Goal: Task Accomplishment & Management: Use online tool/utility

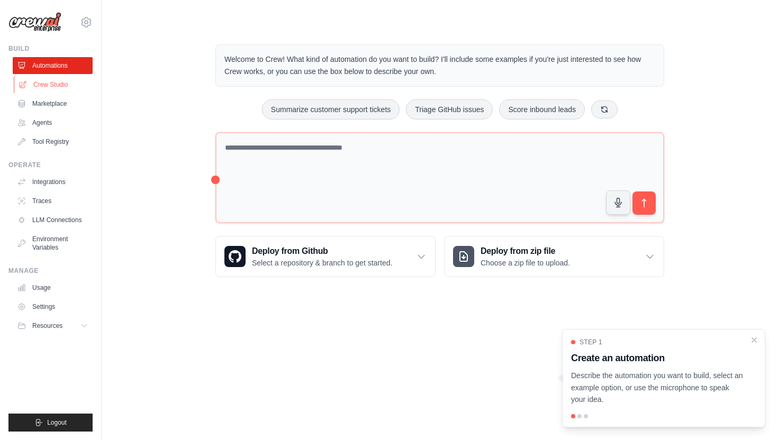
click at [43, 90] on link "Crew Studio" at bounding box center [54, 84] width 80 height 17
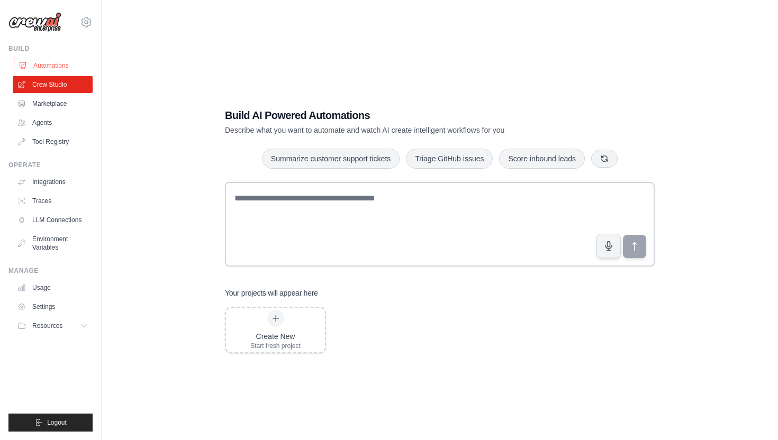
click at [50, 68] on link "Automations" at bounding box center [54, 65] width 80 height 17
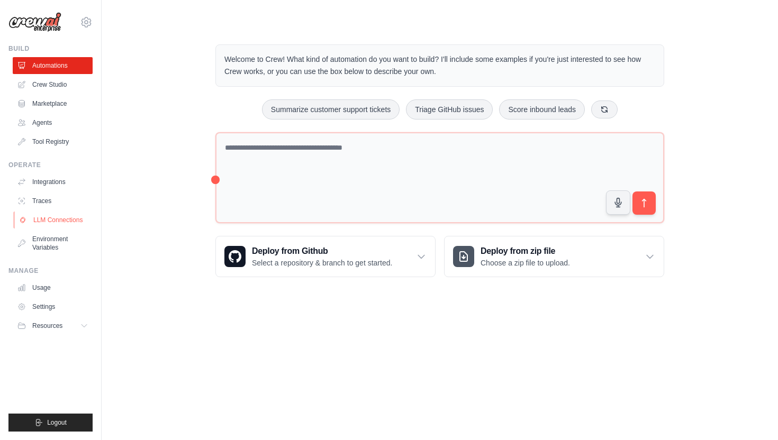
click at [69, 224] on link "LLM Connections" at bounding box center [54, 220] width 80 height 17
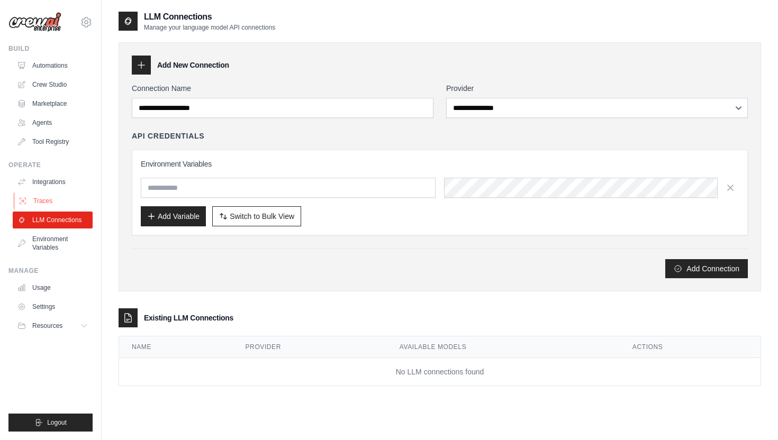
click at [58, 195] on link "Traces" at bounding box center [54, 201] width 80 height 17
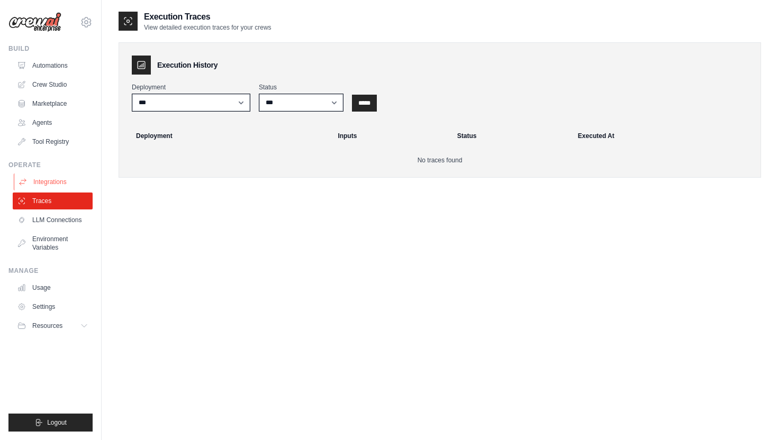
click at [53, 185] on link "Integrations" at bounding box center [54, 182] width 80 height 17
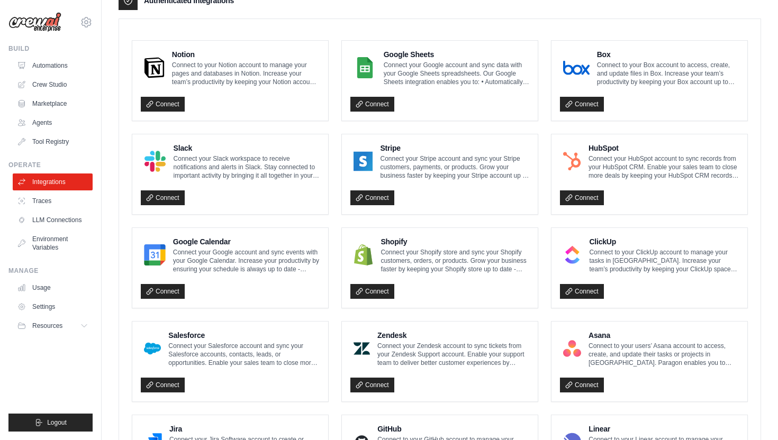
scroll to position [284, 0]
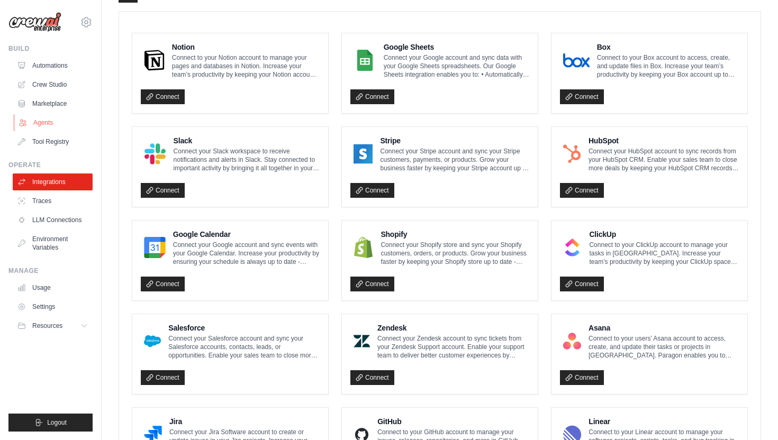
click at [54, 124] on link "Agents" at bounding box center [54, 122] width 80 height 17
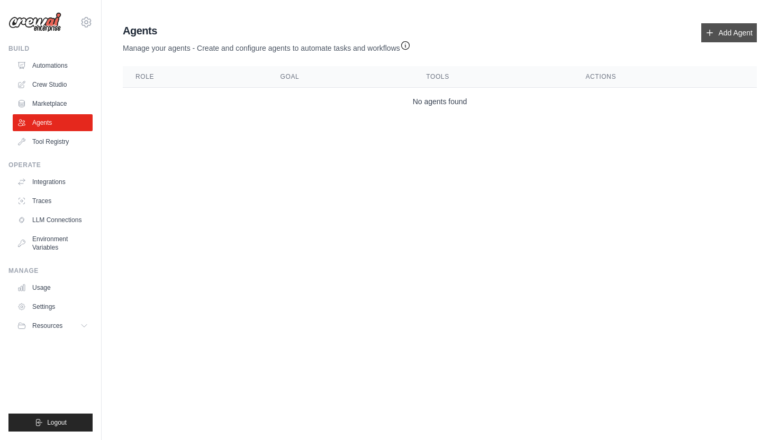
click at [738, 37] on link "Add Agent" at bounding box center [729, 32] width 56 height 19
click at [725, 33] on link "Add Agent" at bounding box center [729, 32] width 56 height 19
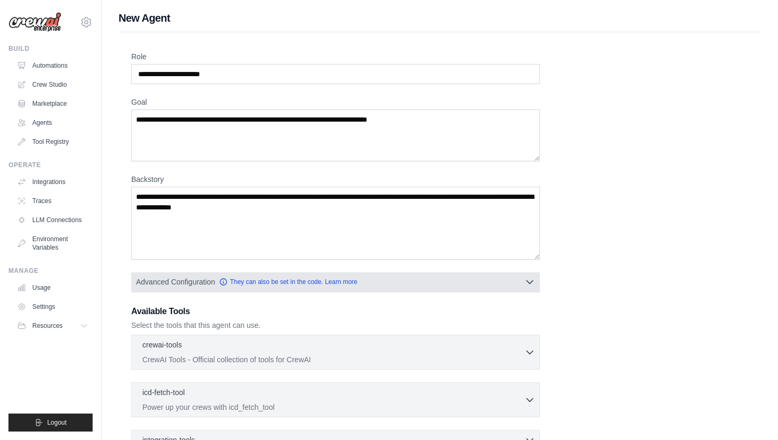
scroll to position [127, 0]
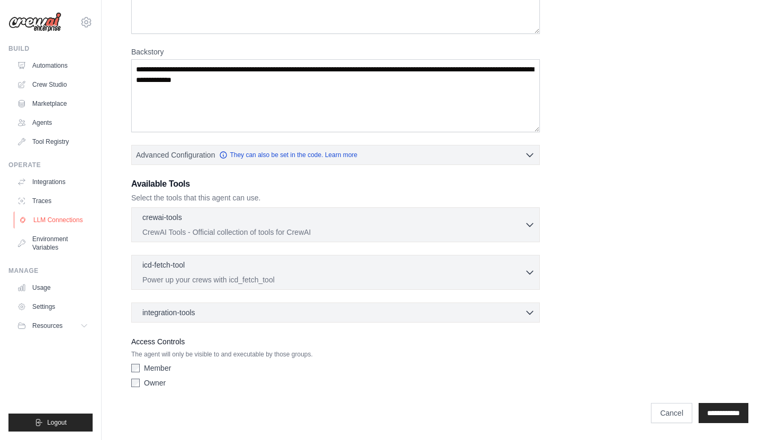
click at [72, 222] on link "LLM Connections" at bounding box center [54, 220] width 80 height 17
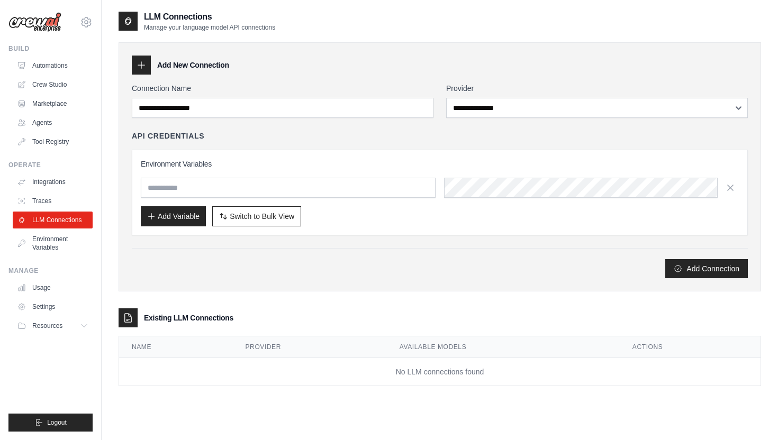
scroll to position [21, 0]
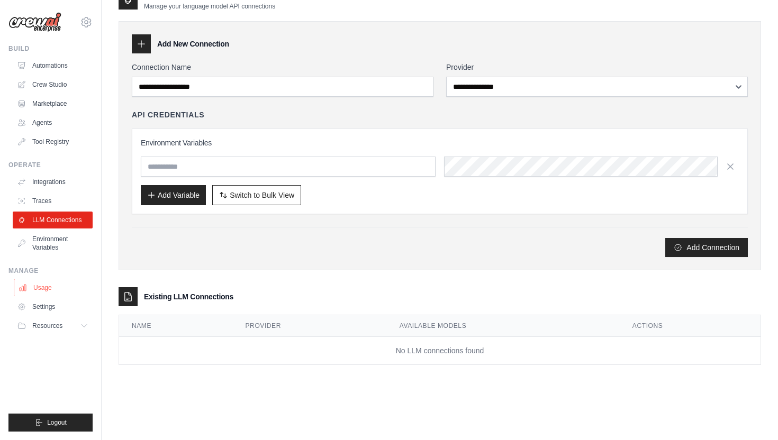
click at [49, 285] on link "Usage" at bounding box center [54, 287] width 80 height 17
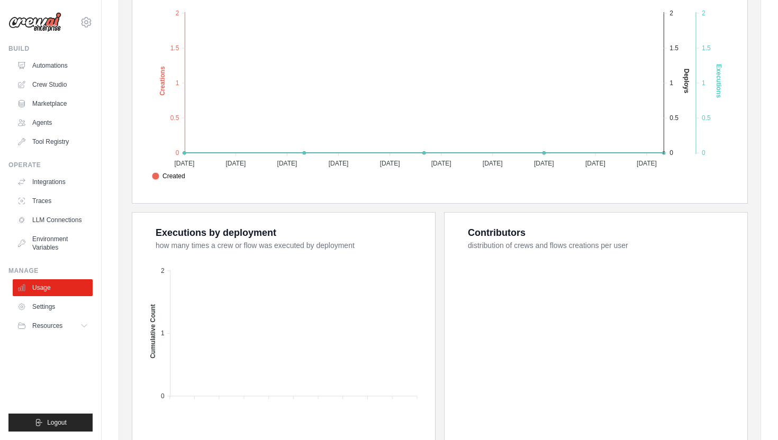
scroll to position [327, 0]
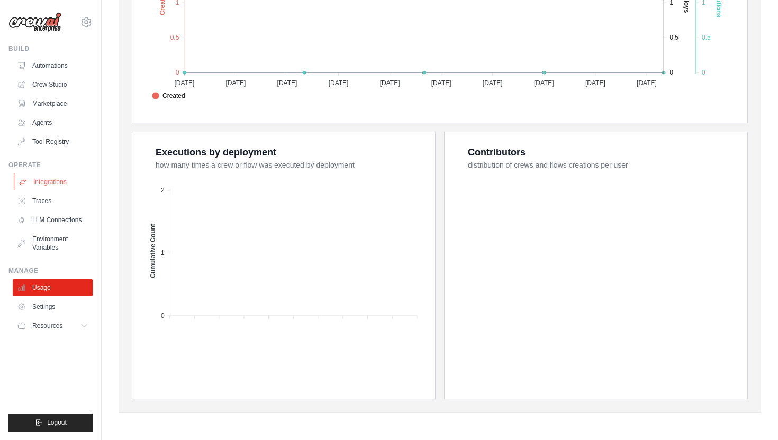
click at [51, 181] on link "Integrations" at bounding box center [54, 182] width 80 height 17
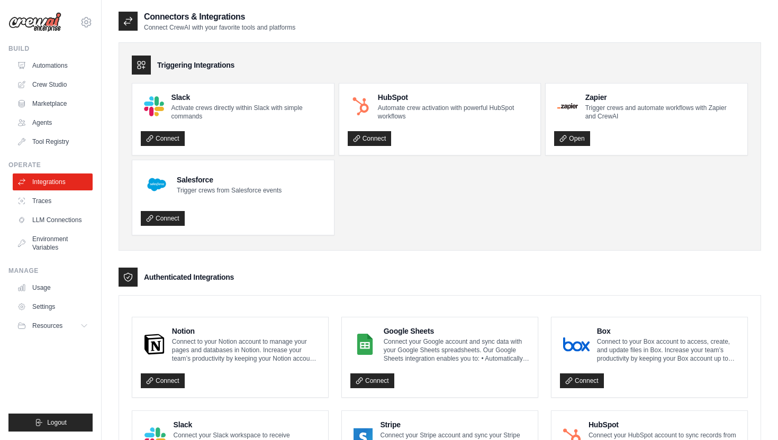
click at [53, 24] on img at bounding box center [34, 22] width 53 height 20
click at [96, 23] on div "venugopalsharmavidya@gmail.com Settings Build Automations Crew Studio Marketpla…" at bounding box center [51, 220] width 102 height 440
click at [87, 21] on icon at bounding box center [86, 22] width 3 height 3
click at [22, 81] on icon at bounding box center [23, 84] width 8 height 8
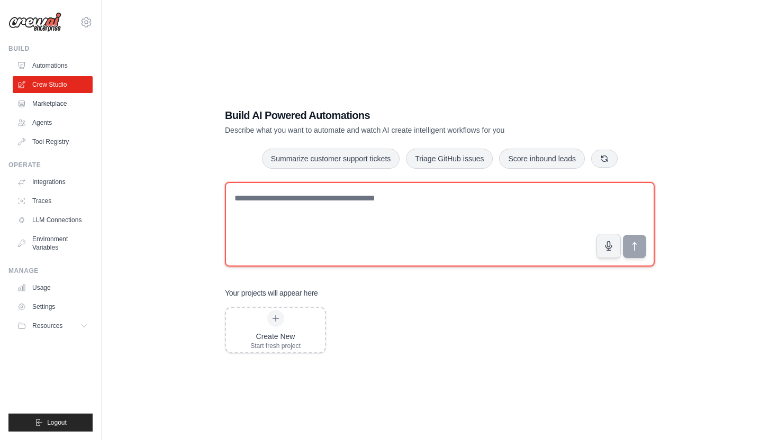
click at [327, 203] on textarea at bounding box center [440, 224] width 430 height 85
click at [363, 205] on textarea at bounding box center [440, 224] width 430 height 85
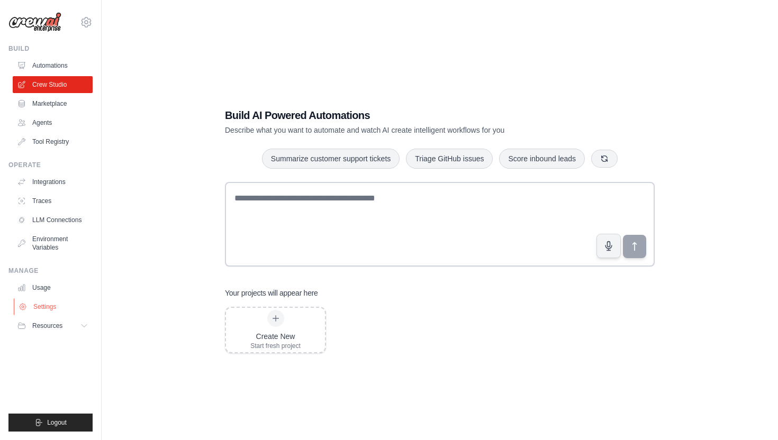
click at [44, 306] on link "Settings" at bounding box center [54, 306] width 80 height 17
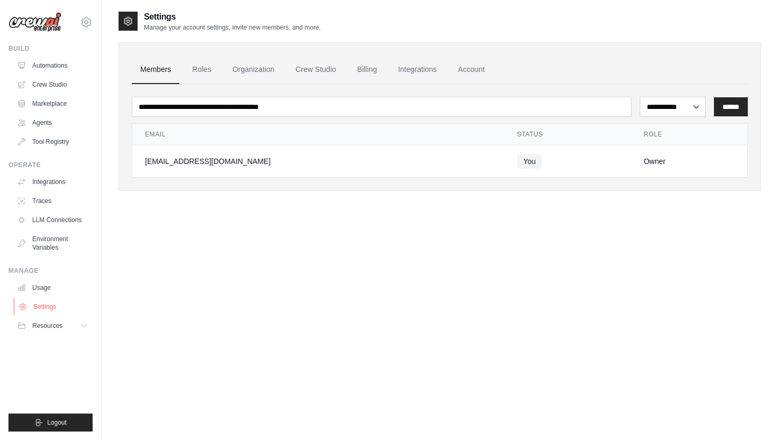
click at [44, 306] on link "Settings" at bounding box center [54, 306] width 80 height 17
click at [83, 23] on icon at bounding box center [86, 21] width 10 height 9
click at [60, 71] on link "Settings" at bounding box center [86, 71] width 93 height 19
click at [375, 71] on link "Billing" at bounding box center [367, 70] width 37 height 29
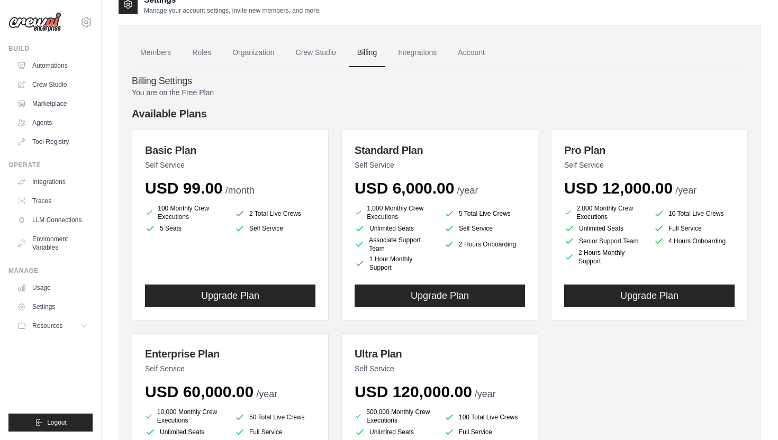
scroll to position [17, 0]
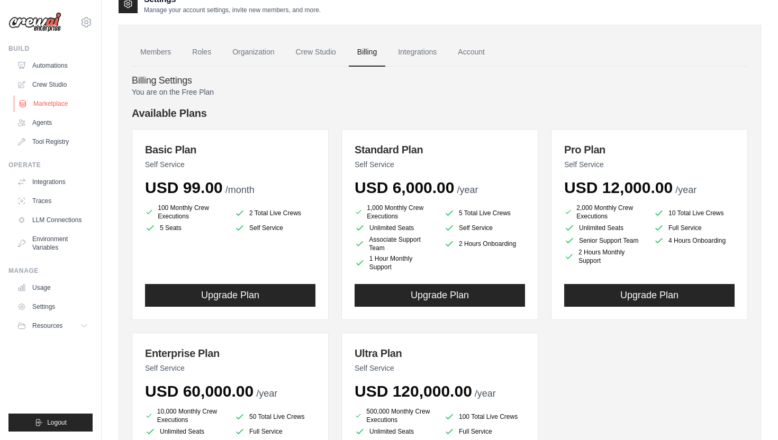
click at [70, 104] on link "Marketplace" at bounding box center [54, 103] width 80 height 17
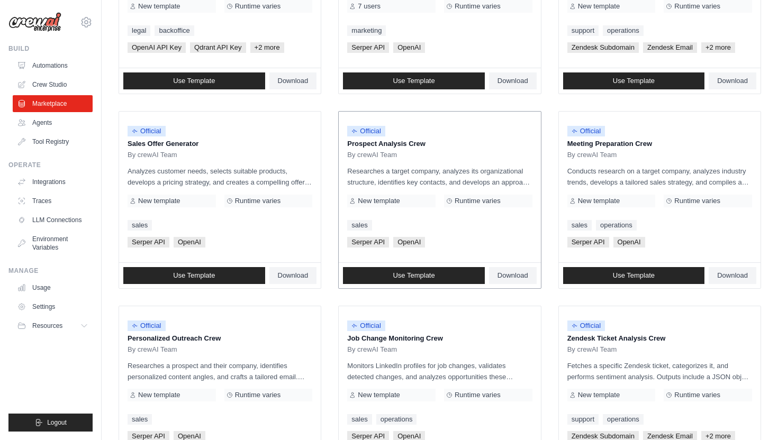
scroll to position [342, 0]
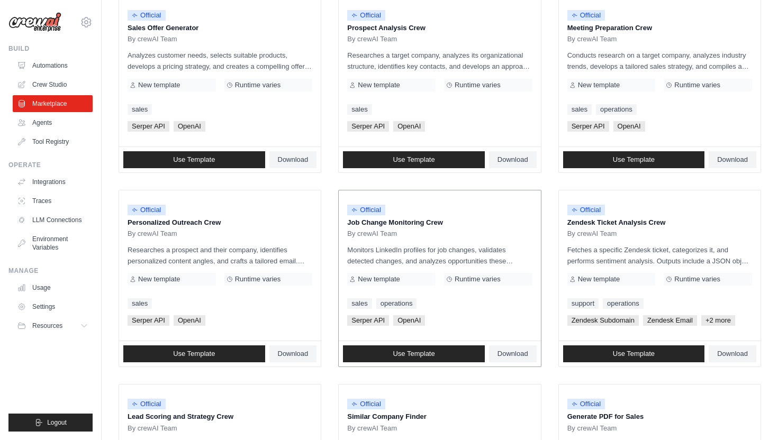
click at [415, 321] on span "OpenAI" at bounding box center [409, 320] width 32 height 11
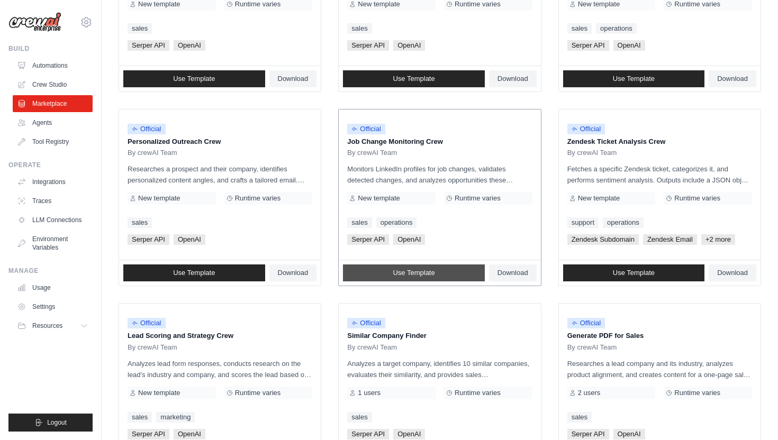
scroll to position [540, 0]
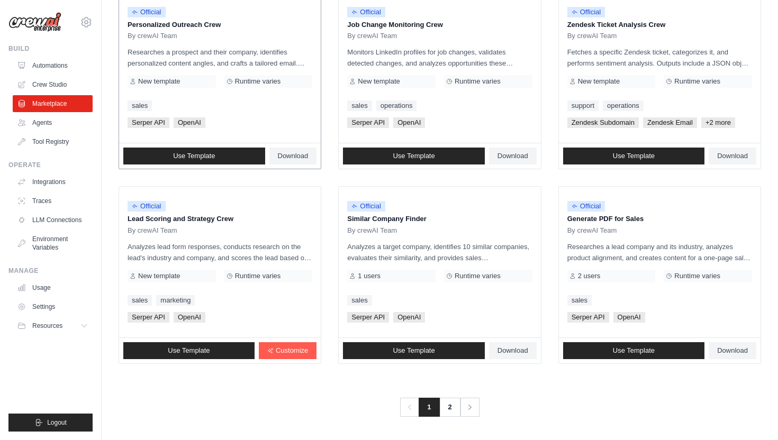
click at [211, 61] on p "Researches a prospect and their company, identifies personalized content angles…" at bounding box center [219, 58] width 185 height 22
click at [229, 157] on link "Use Template" at bounding box center [194, 156] width 142 height 17
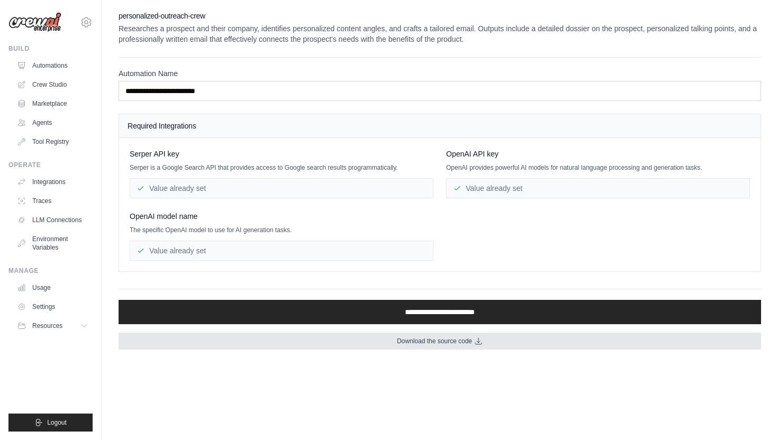
click at [394, 346] on link "Download the source code" at bounding box center [439, 341] width 642 height 17
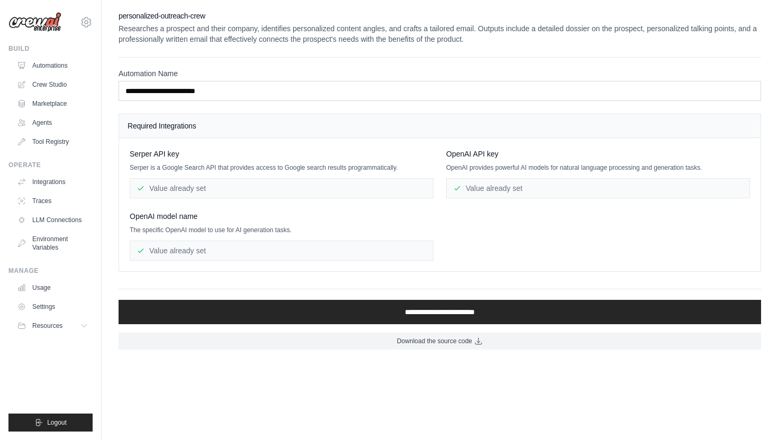
click at [496, 221] on div "Serper API key Serper is a Google Search API that provides access to Google sea…" at bounding box center [440, 205] width 620 height 112
click at [64, 67] on link "Automations" at bounding box center [54, 65] width 80 height 17
